Goal: Navigation & Orientation: Find specific page/section

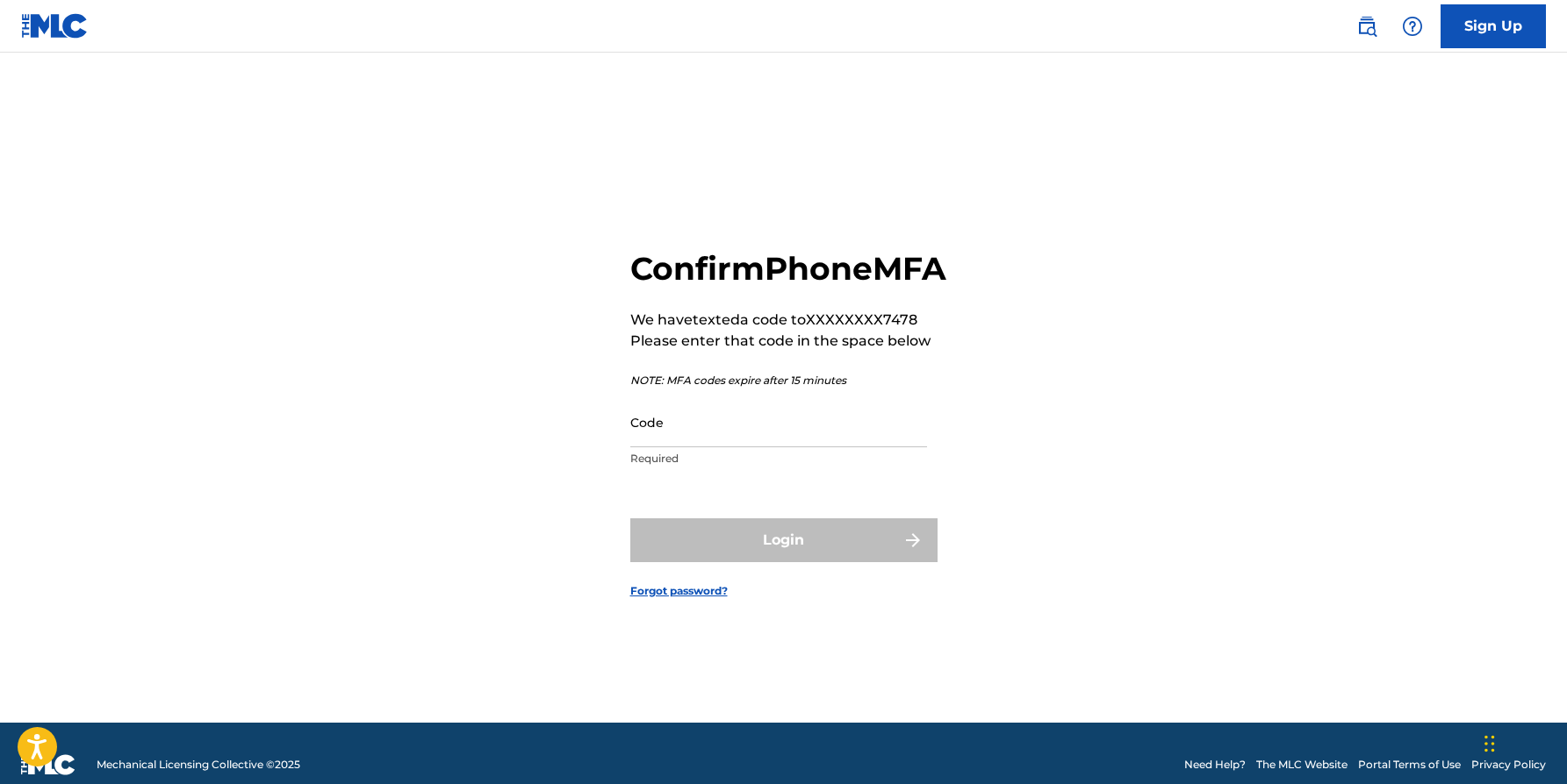
click at [793, 448] on input "Code" at bounding box center [779, 422] width 297 height 50
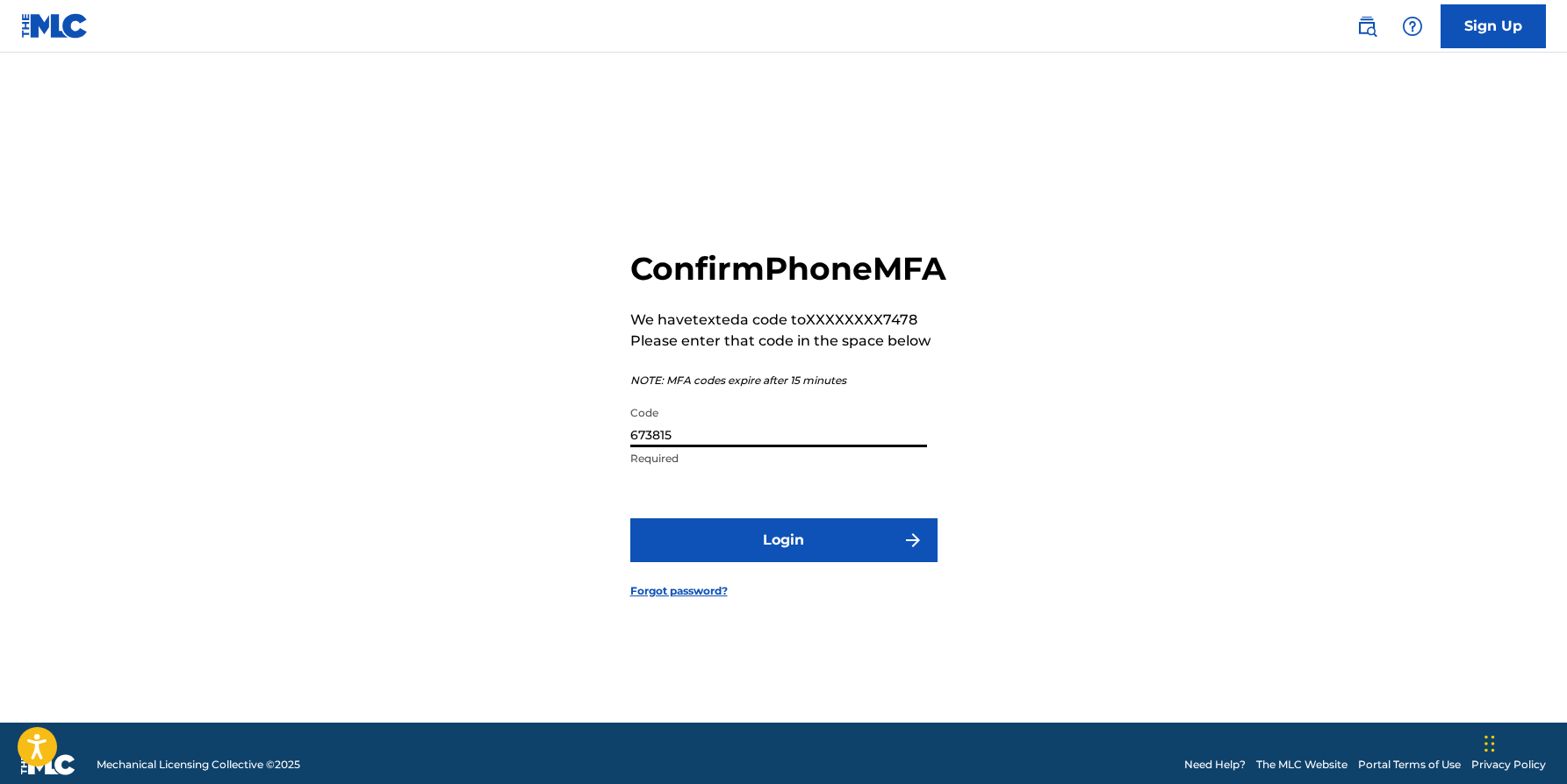
type input "673815"
click at [631, 518] on button "Login" at bounding box center [784, 540] width 308 height 44
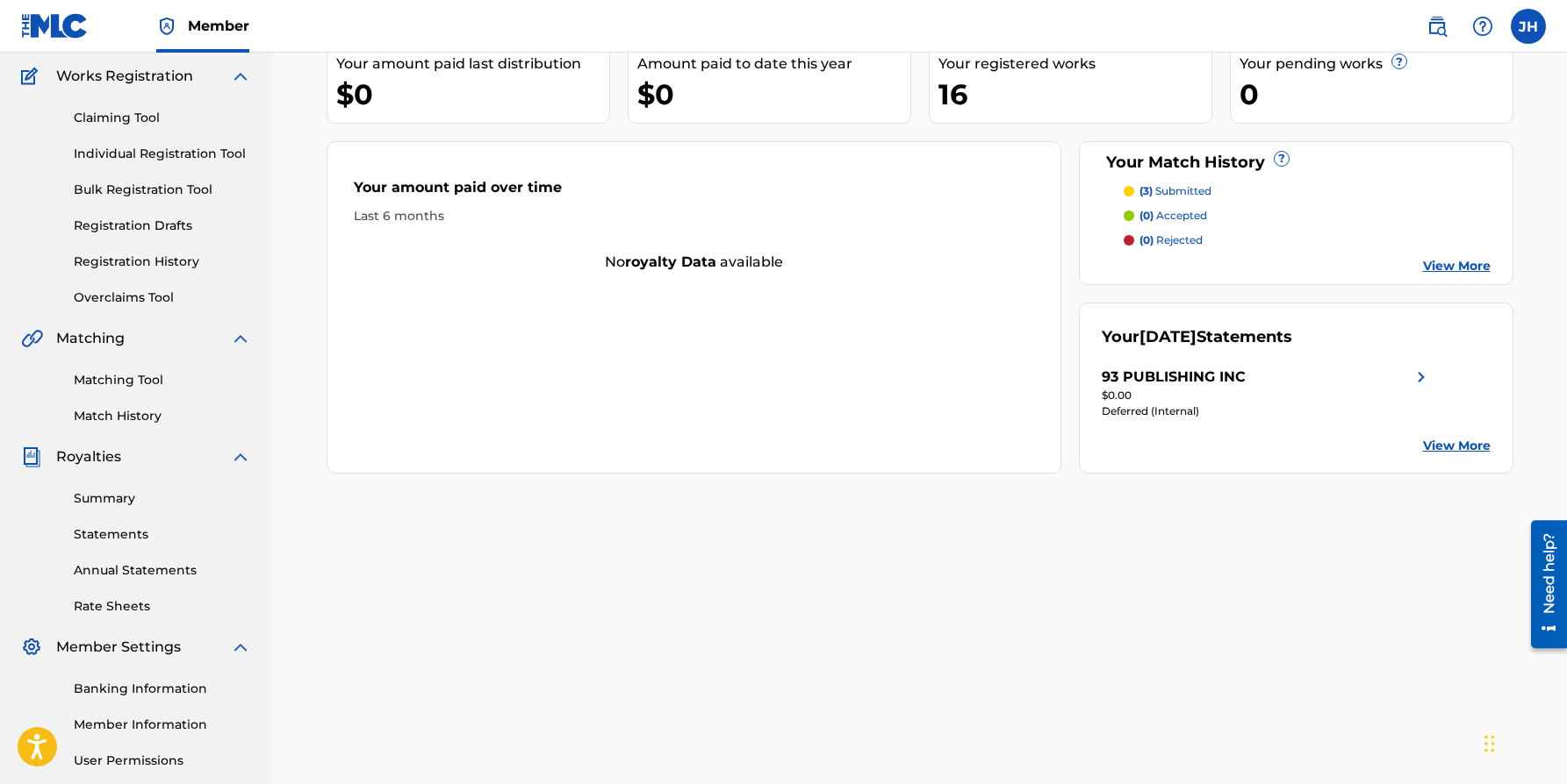
scroll to position [170, 0]
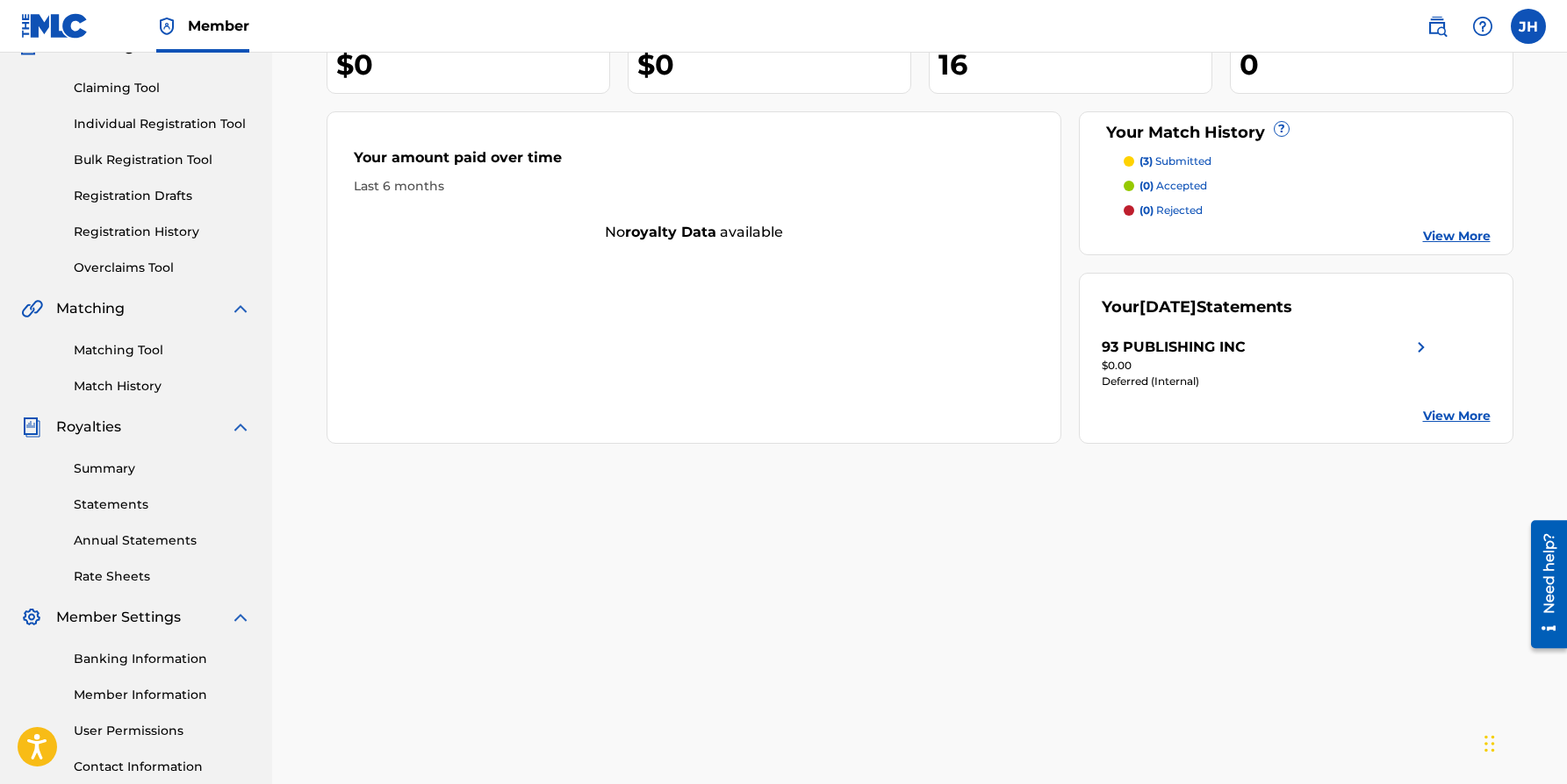
click at [1450, 415] on link "View More" at bounding box center [1457, 416] width 68 height 18
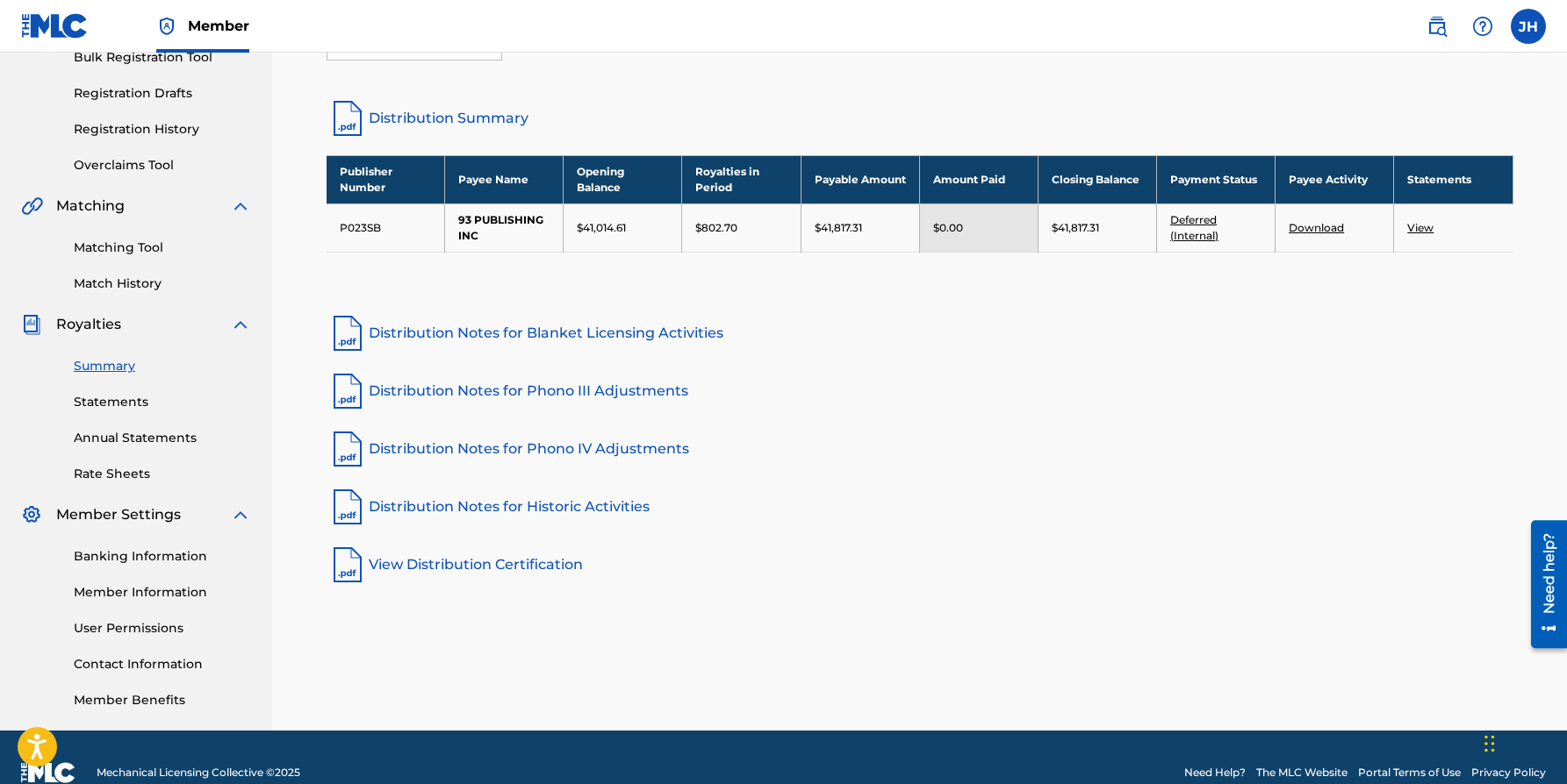
scroll to position [304, 0]
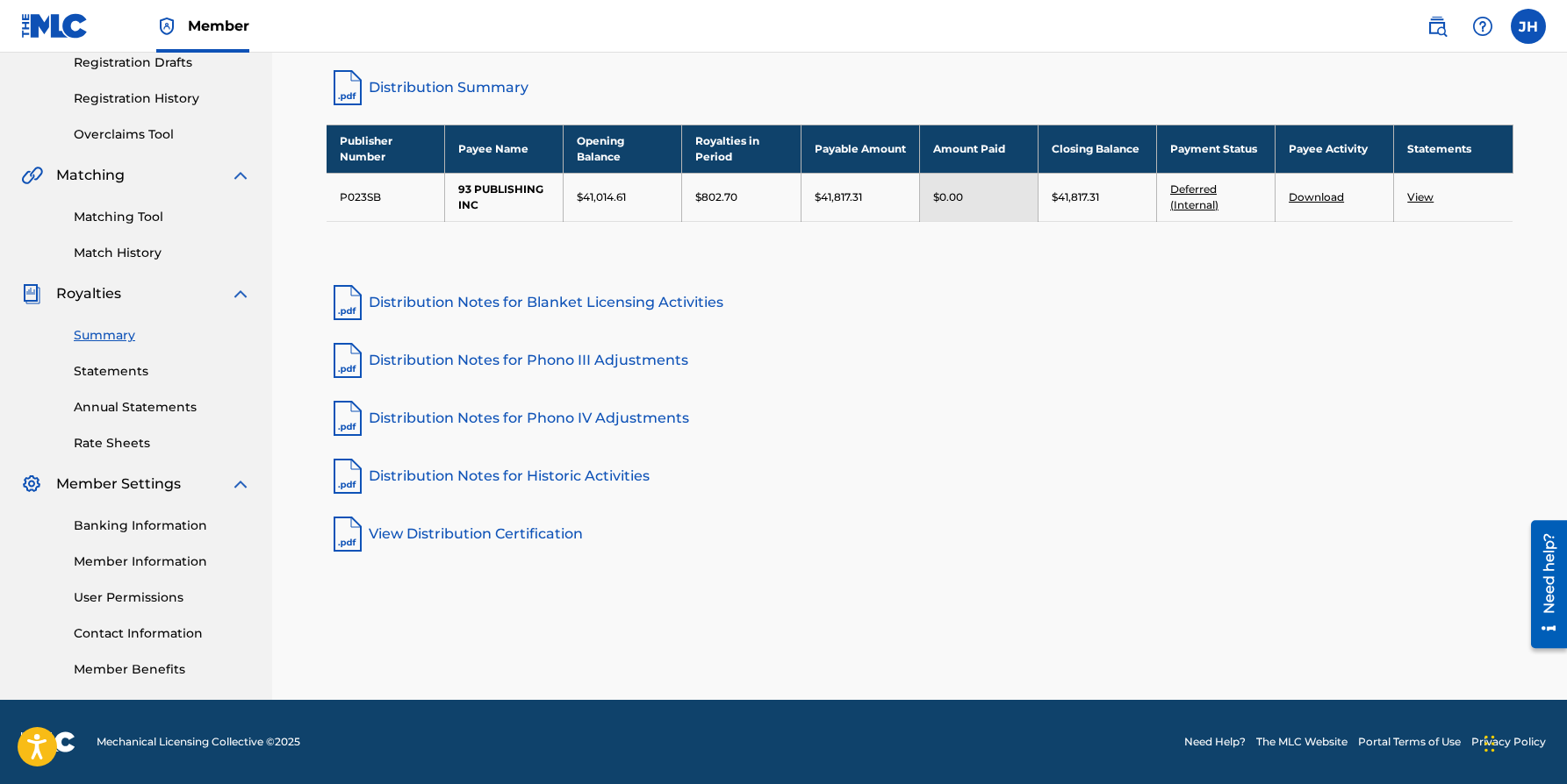
click at [133, 528] on link "Banking Information" at bounding box center [163, 526] width 177 height 18
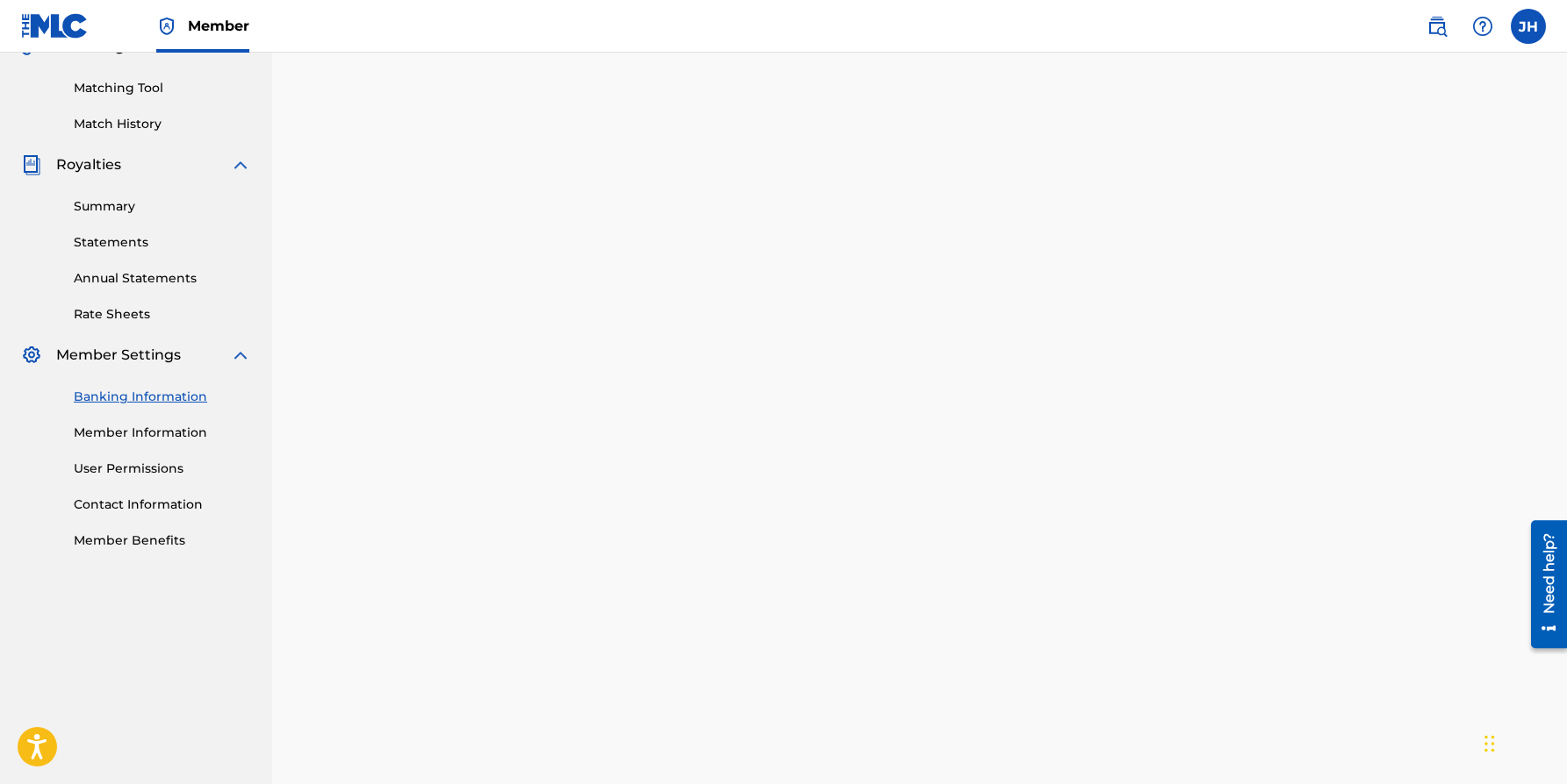
scroll to position [304, 0]
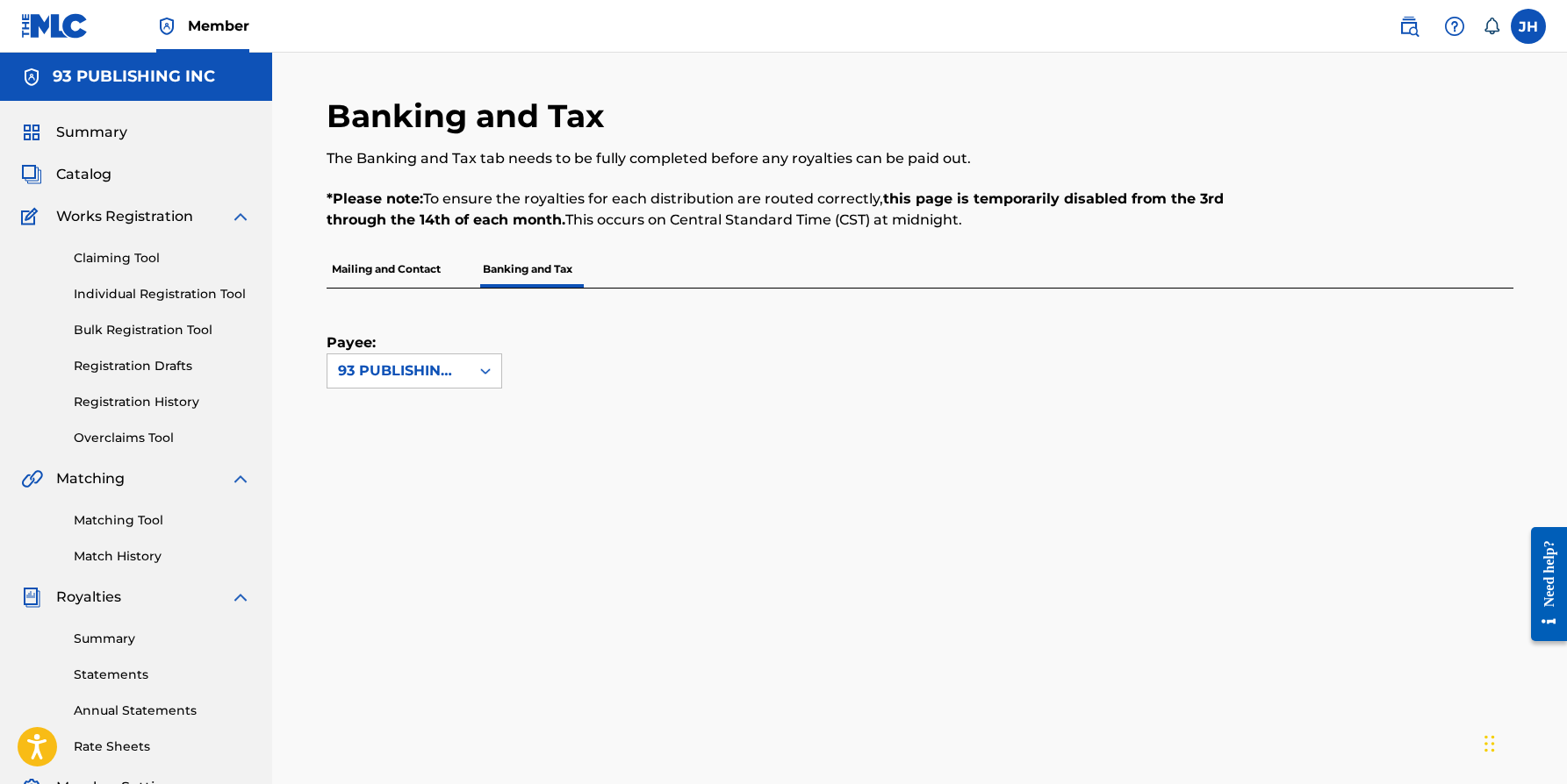
click at [91, 118] on div "Summary Catalog Works Registration Claiming Tool Individual Registration Tool B…" at bounding box center [136, 553] width 272 height 902
click at [91, 123] on span "Summary" at bounding box center [91, 132] width 71 height 21
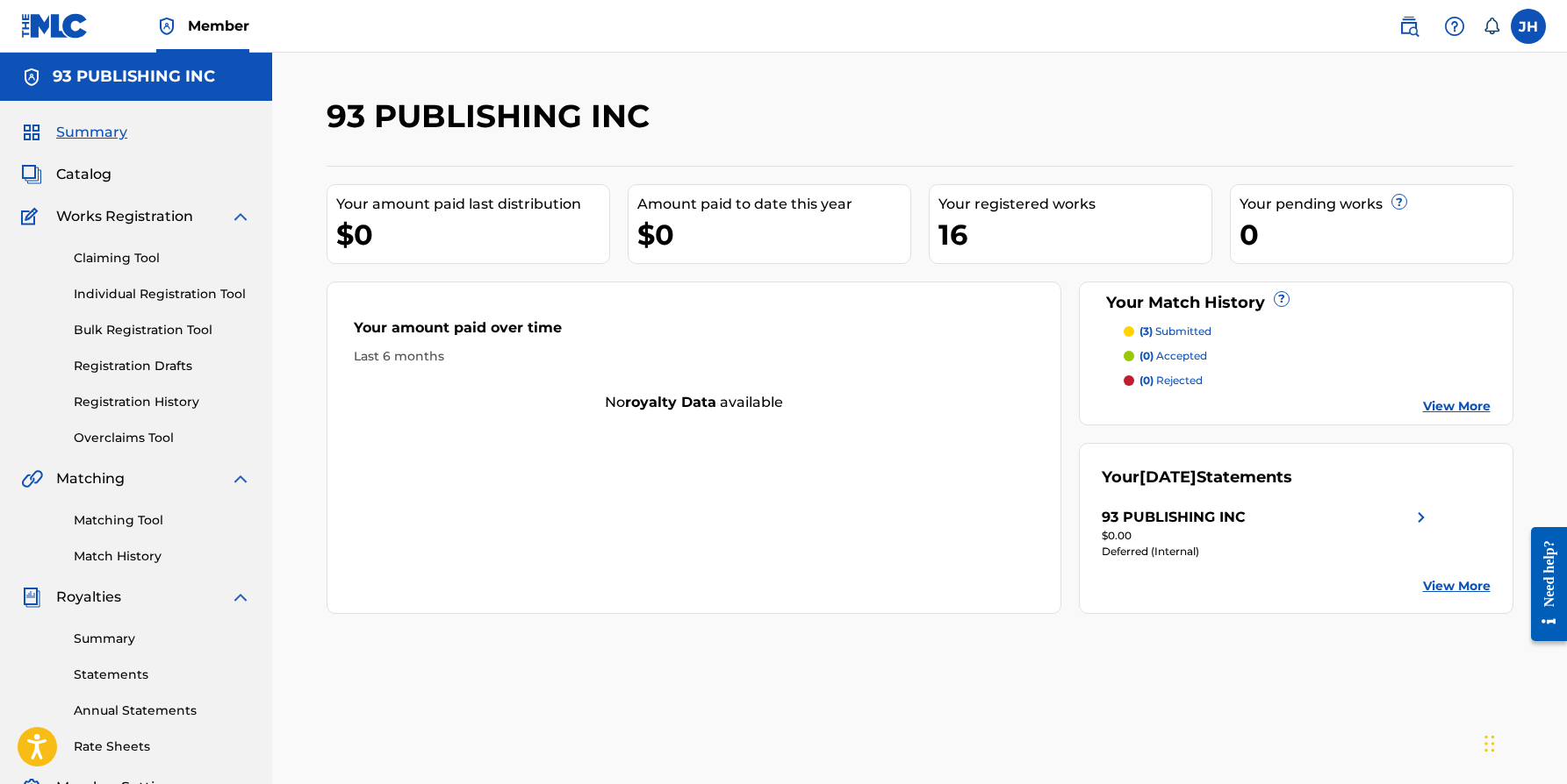
click at [79, 168] on span "Catalog" at bounding box center [83, 174] width 55 height 21
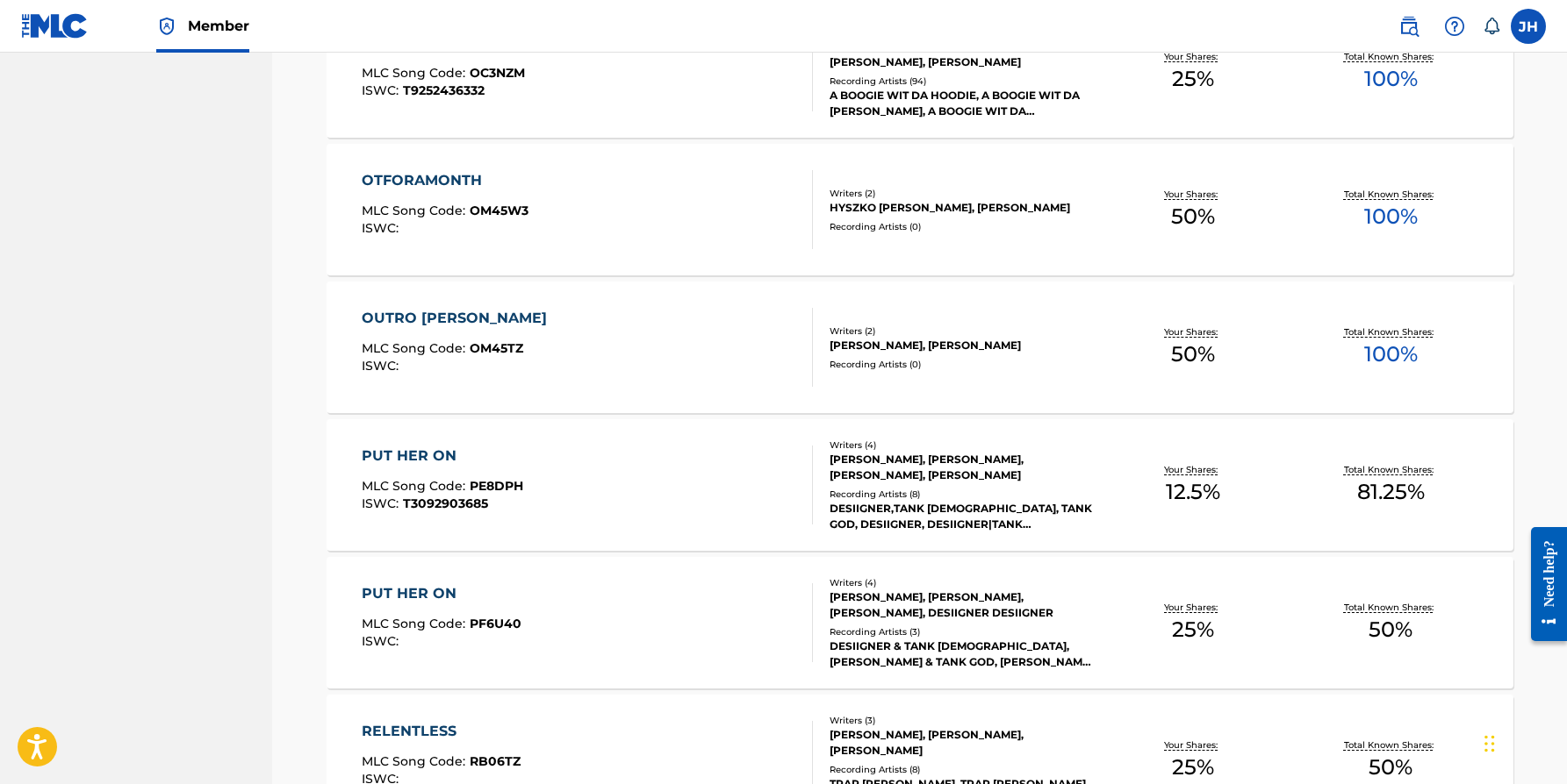
scroll to position [1224, 0]
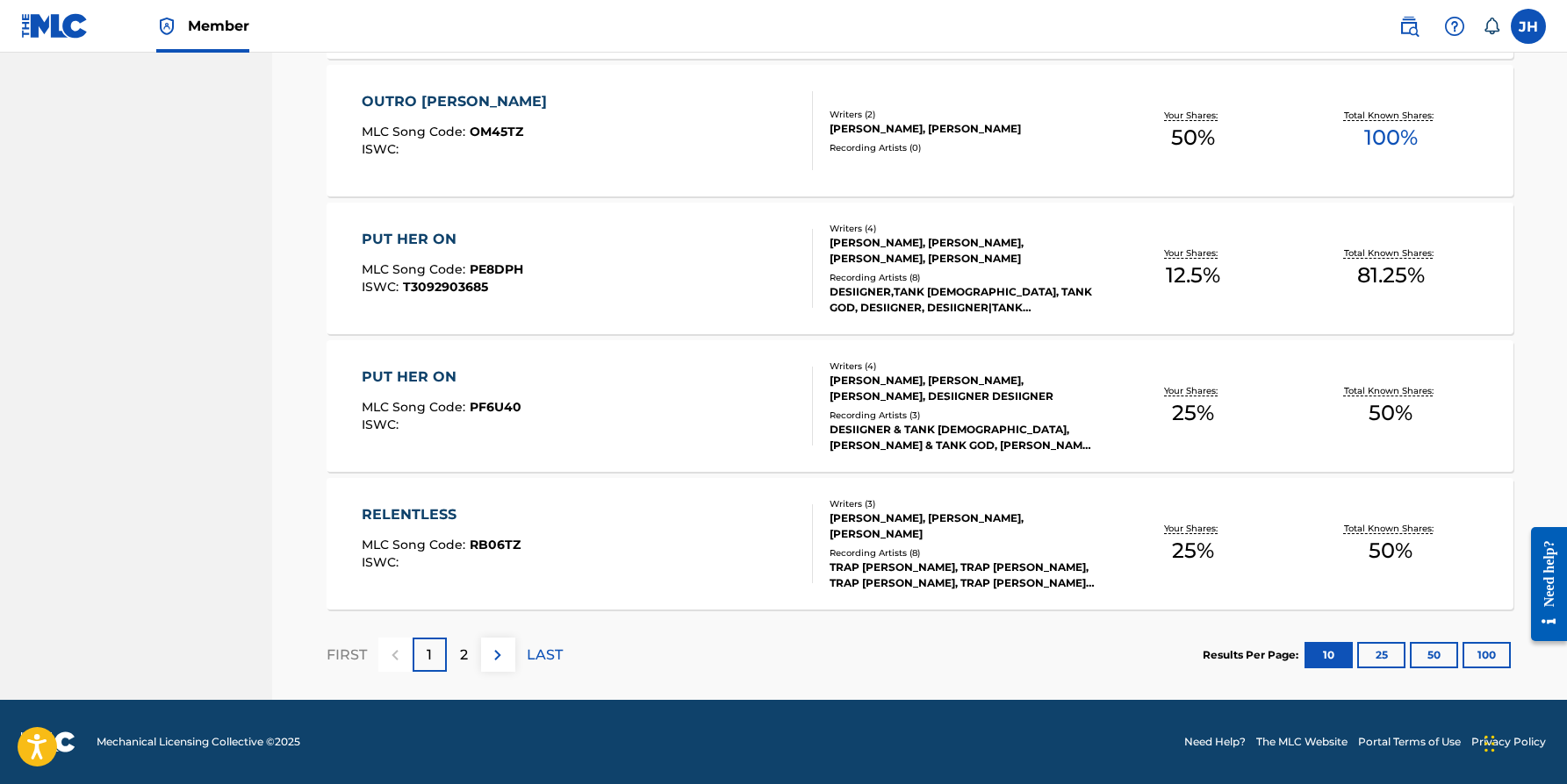
click at [453, 658] on div "2" at bounding box center [464, 655] width 34 height 34
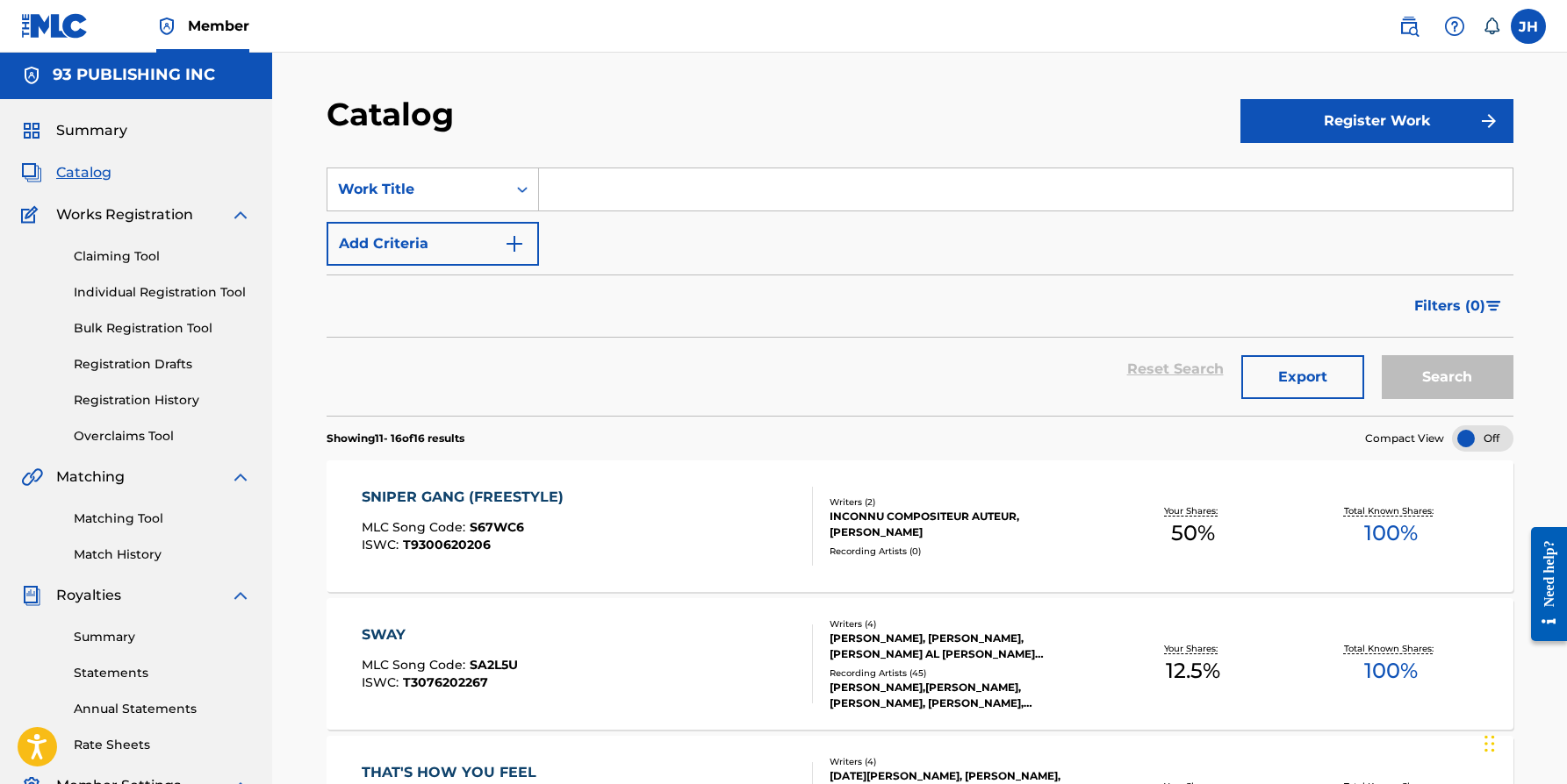
scroll to position [0, 0]
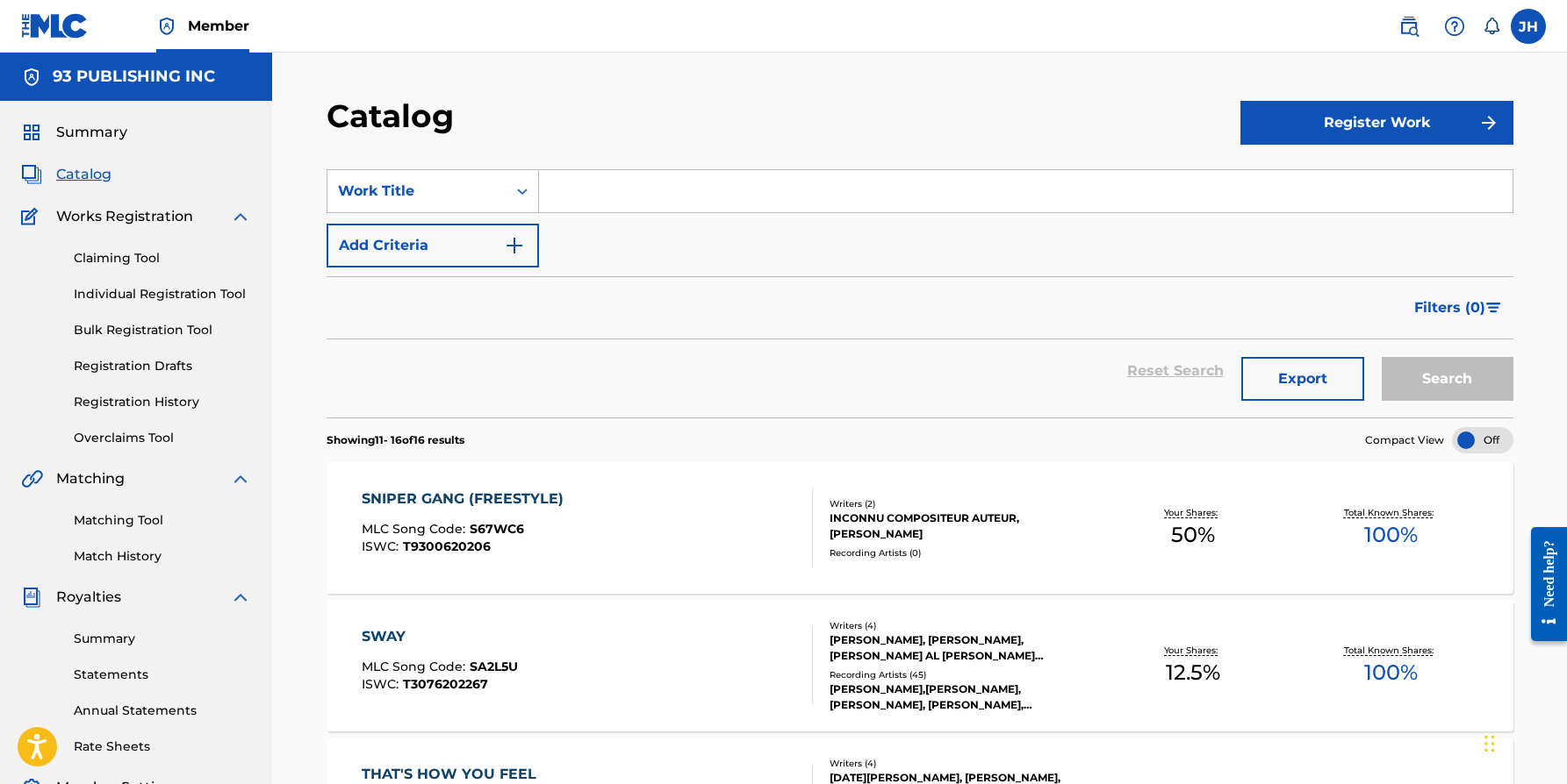
click at [100, 133] on span "Summary" at bounding box center [91, 132] width 71 height 21
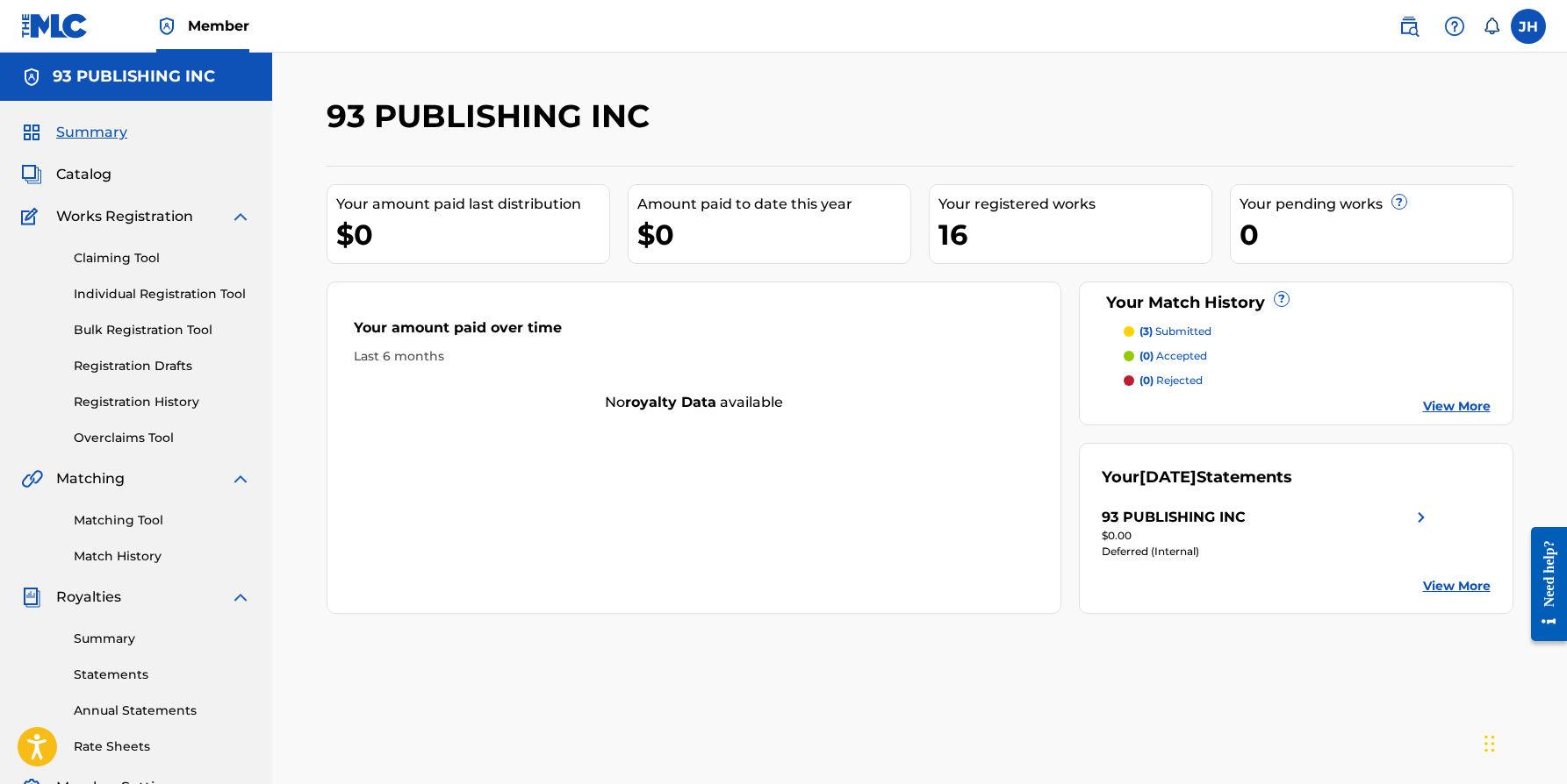
click at [1457, 579] on link "View More" at bounding box center [1457, 586] width 68 height 18
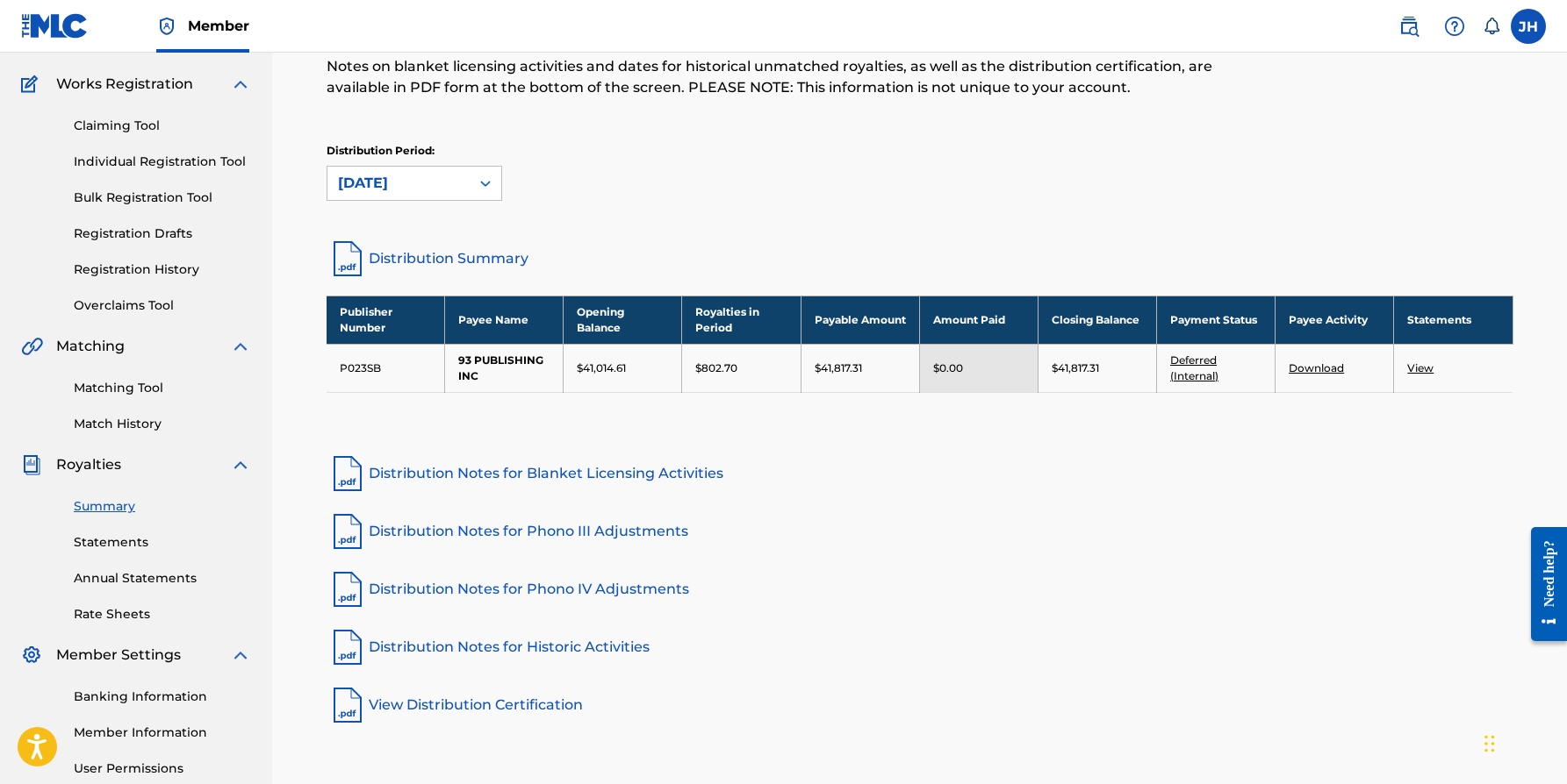
scroll to position [304, 0]
